Goal: Contribute content: Add original content to the website for others to see

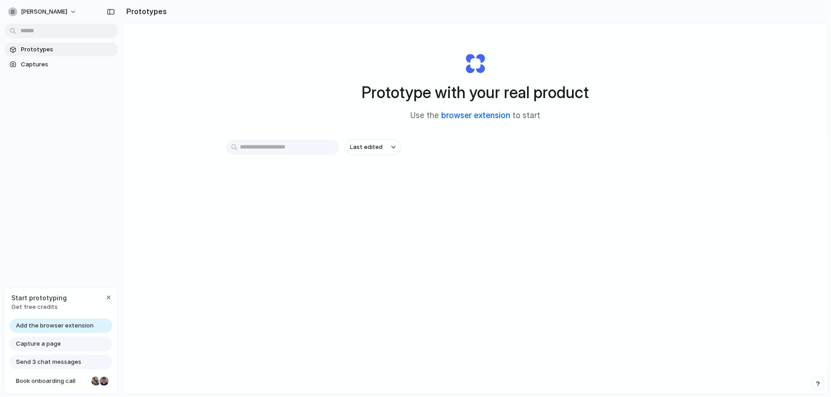
click at [500, 115] on link "browser extension" at bounding box center [476, 115] width 69 height 9
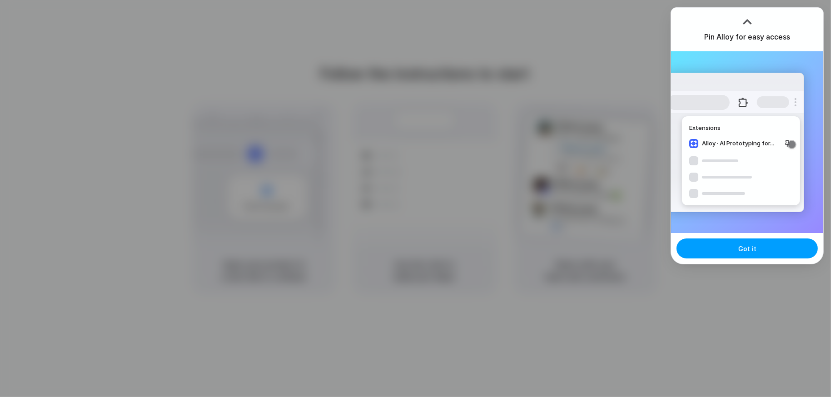
click at [793, 250] on button "Got it" at bounding box center [747, 249] width 141 height 20
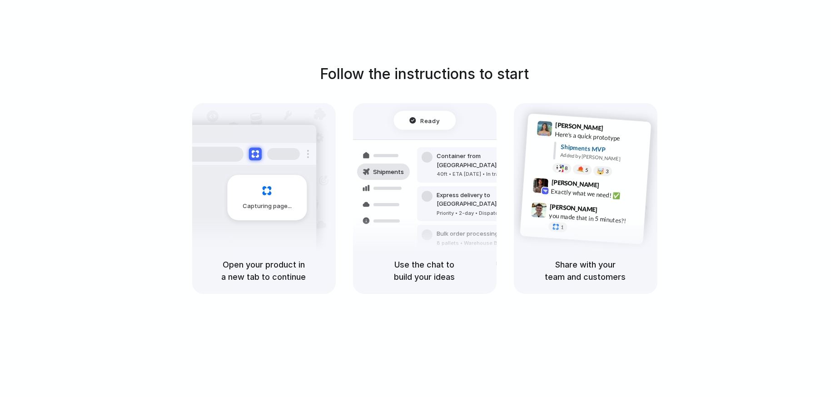
click at [771, 64] on div "Follow the instructions to start Capturing page Open your product in a new tab …" at bounding box center [424, 178] width 831 height 231
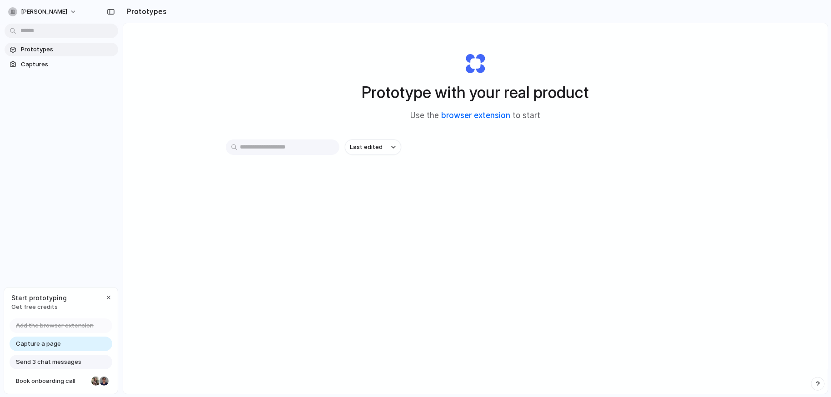
click at [484, 117] on link "browser extension" at bounding box center [476, 115] width 69 height 9
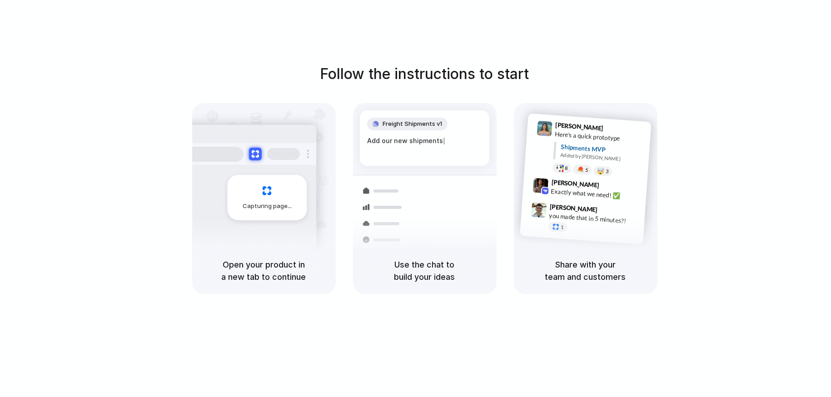
click at [284, 196] on div "Capturing page" at bounding box center [267, 197] width 80 height 45
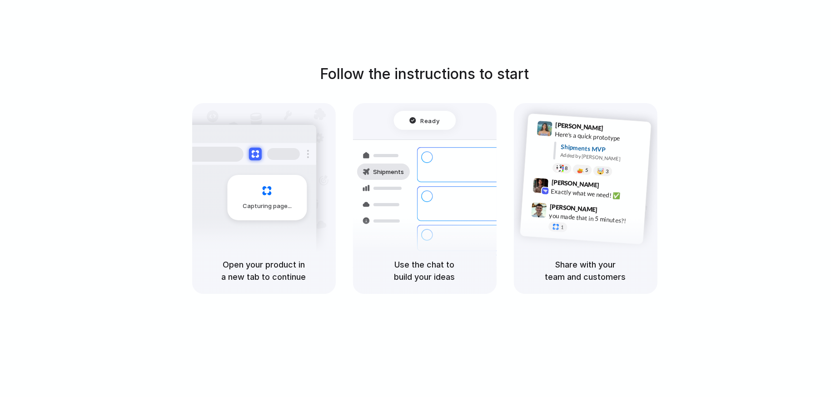
drag, startPoint x: 685, startPoint y: 0, endPoint x: 637, endPoint y: 44, distance: 64.7
click at [637, 44] on div "Follow the instructions to start Capturing page Open your product in a new tab …" at bounding box center [424, 207] width 849 height 415
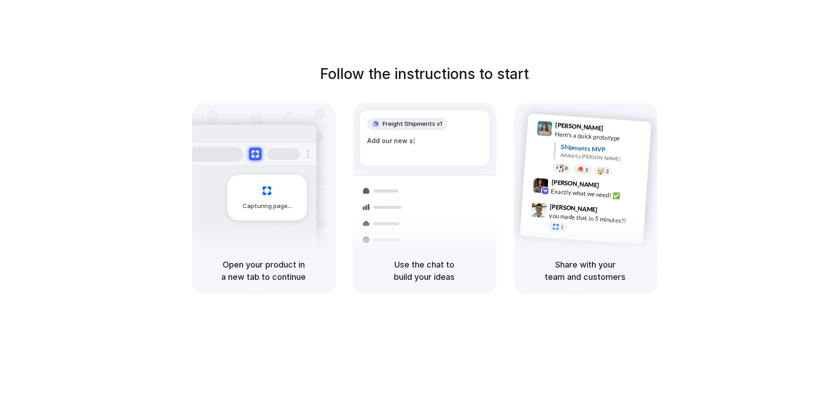
click at [416, 199] on div at bounding box center [416, 199] width 0 height 0
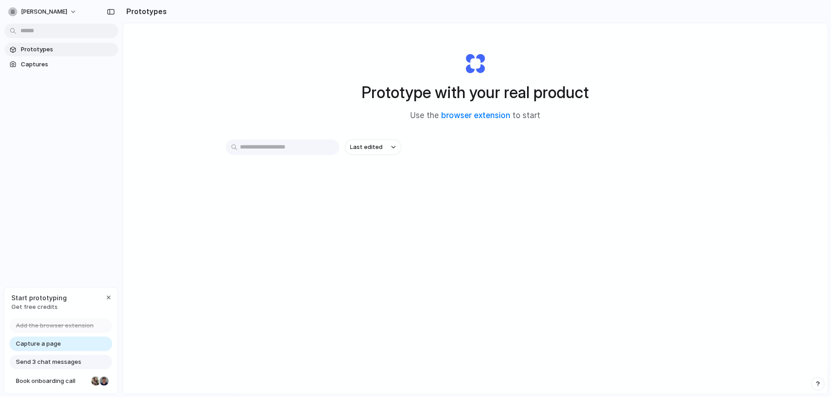
click at [76, 346] on link "Capture a page" at bounding box center [61, 344] width 103 height 15
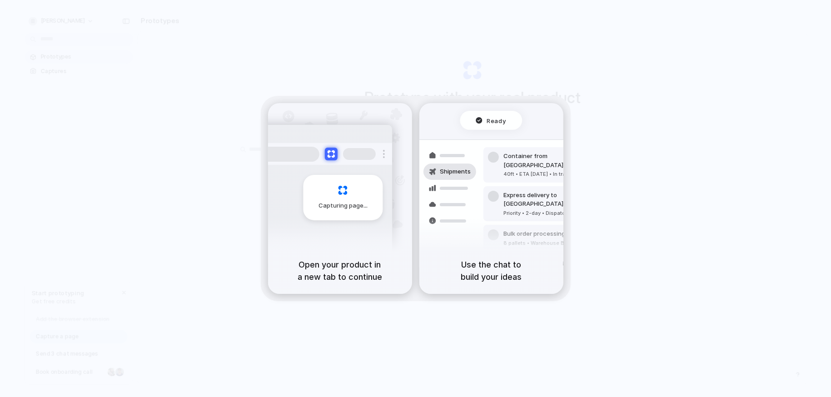
click at [416, 199] on div at bounding box center [416, 199] width 0 height 0
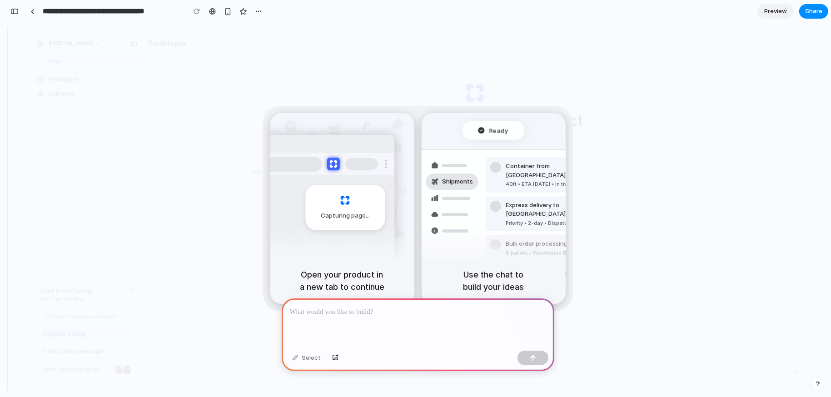
click at [317, 310] on p at bounding box center [418, 312] width 256 height 11
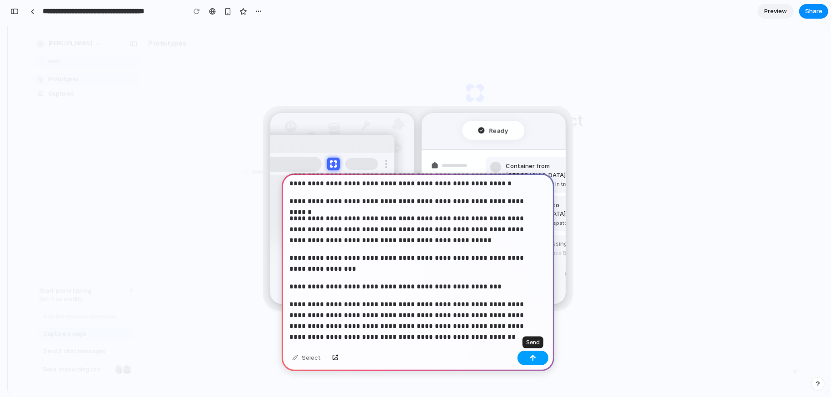
click at [536, 359] on button "button" at bounding box center [532, 358] width 31 height 15
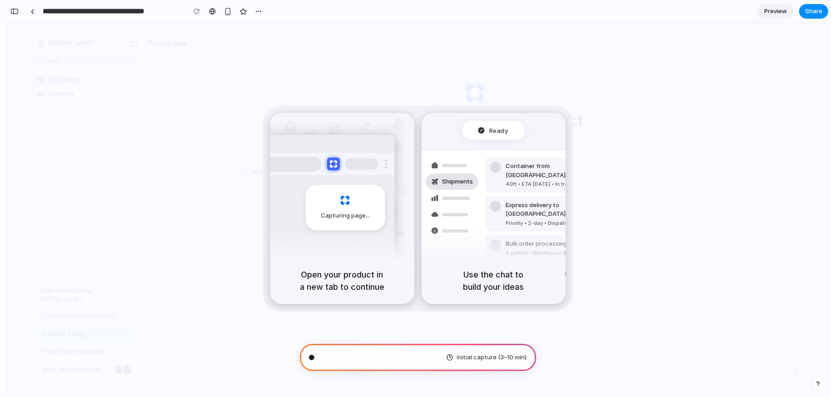
scroll to position [401, 0]
type input "**********"
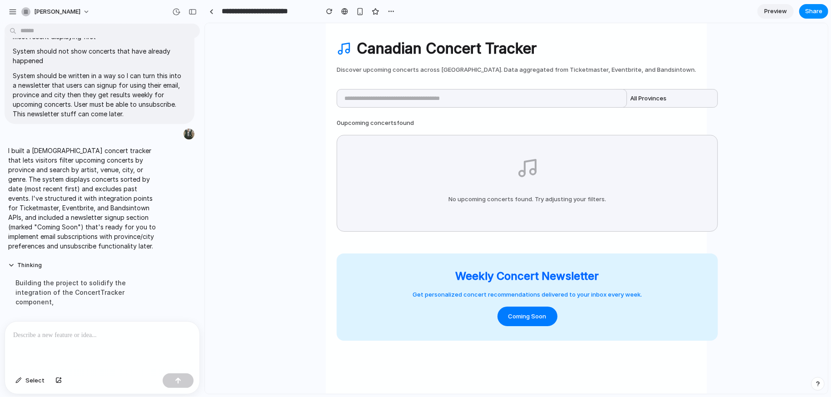
scroll to position [224, 0]
click at [534, 98] on input "text" at bounding box center [481, 98] width 290 height 19
type input "*********"
